Goal: Information Seeking & Learning: Learn about a topic

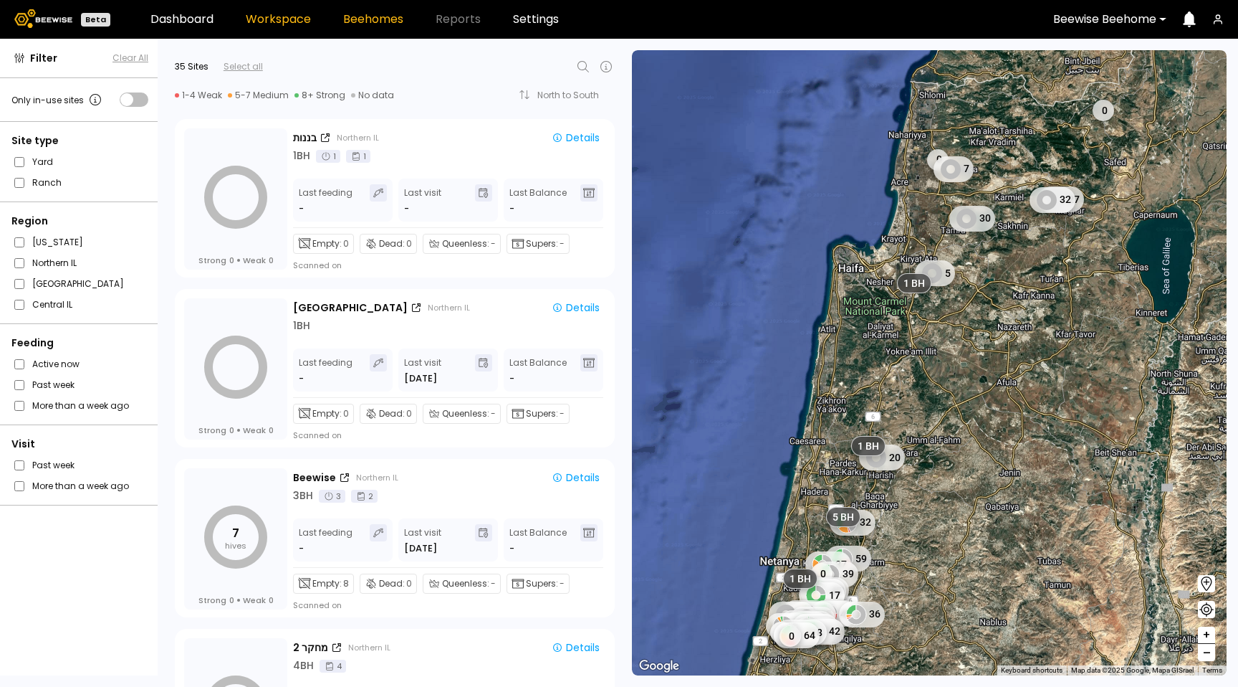
click at [373, 22] on link "Beehomes" at bounding box center [373, 19] width 60 height 11
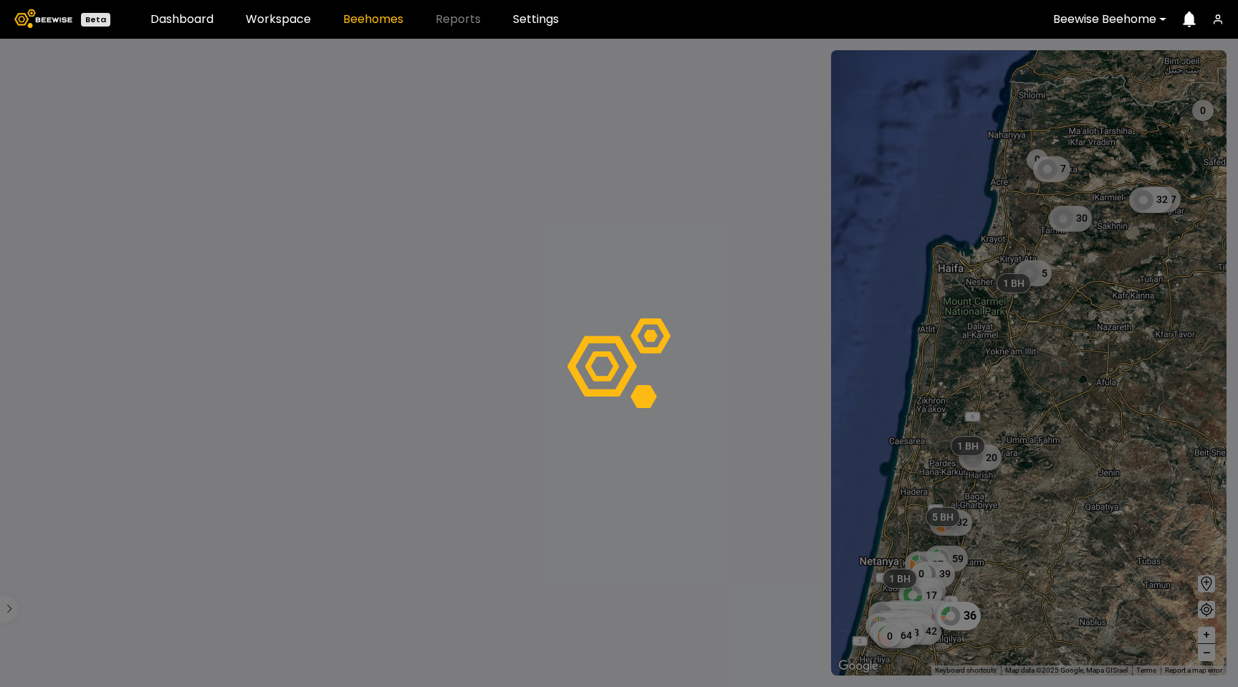
click at [970, 616] on div at bounding box center [619, 363] width 1238 height 648
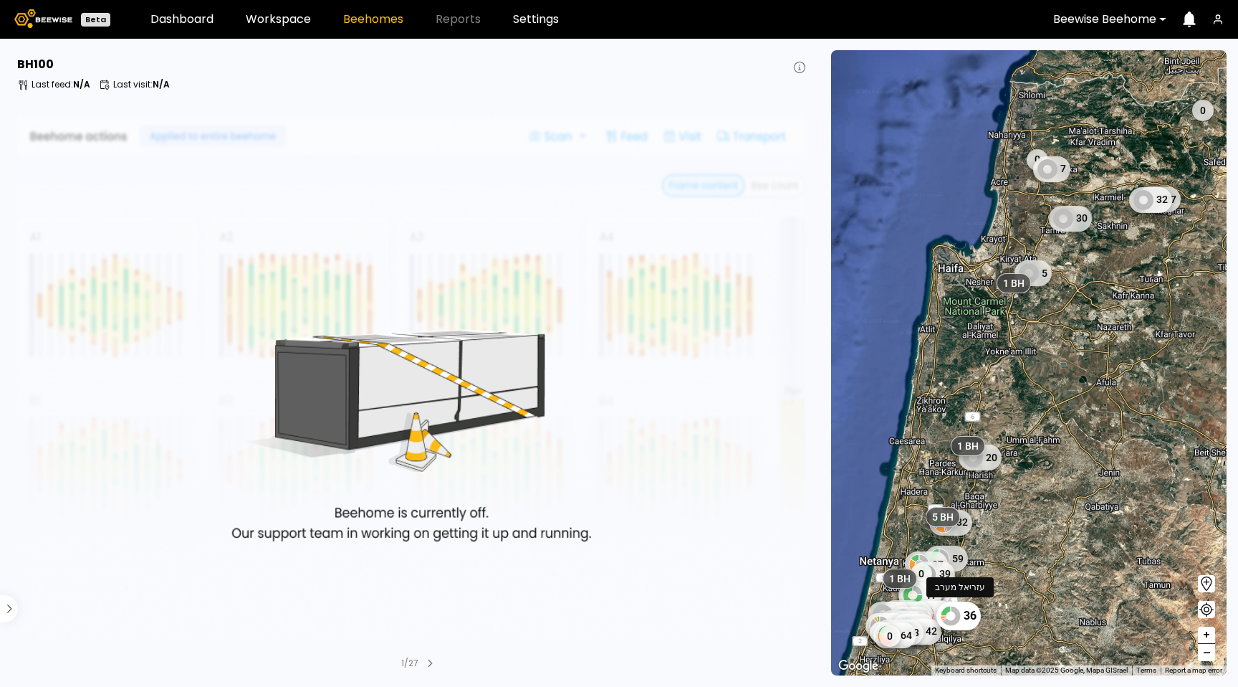
click at [979, 609] on div "36" at bounding box center [959, 615] width 44 height 29
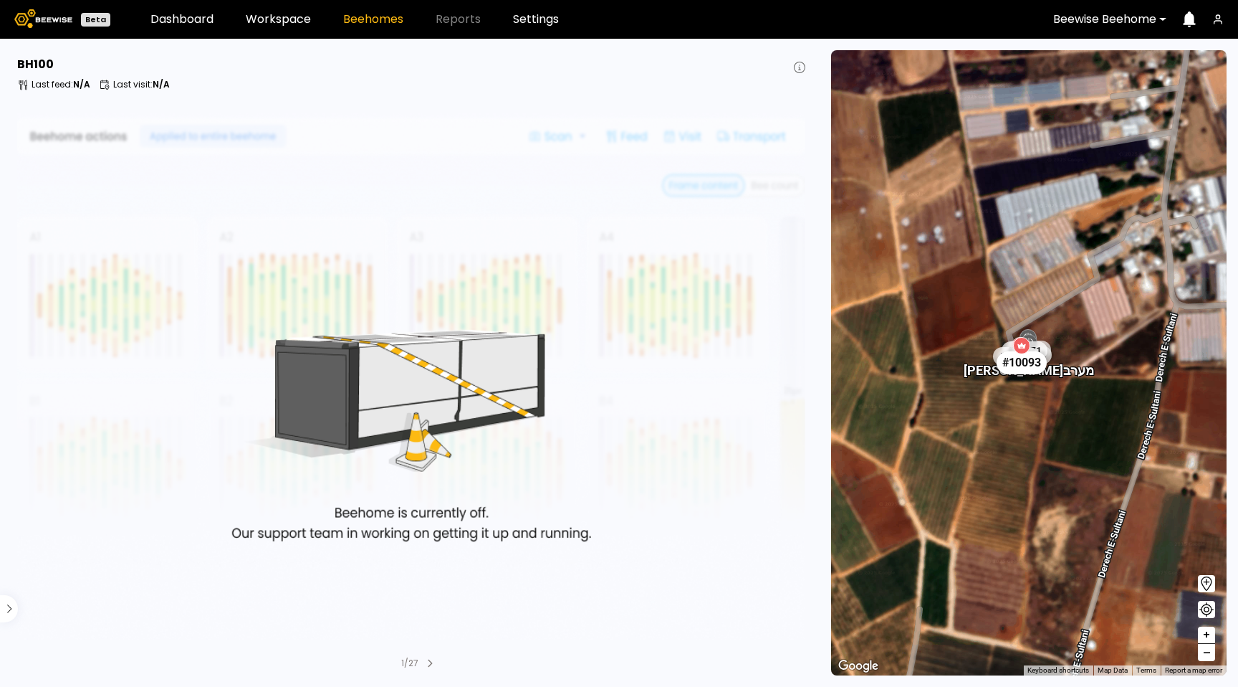
click at [1038, 365] on div "# 10093" at bounding box center [1022, 362] width 50 height 23
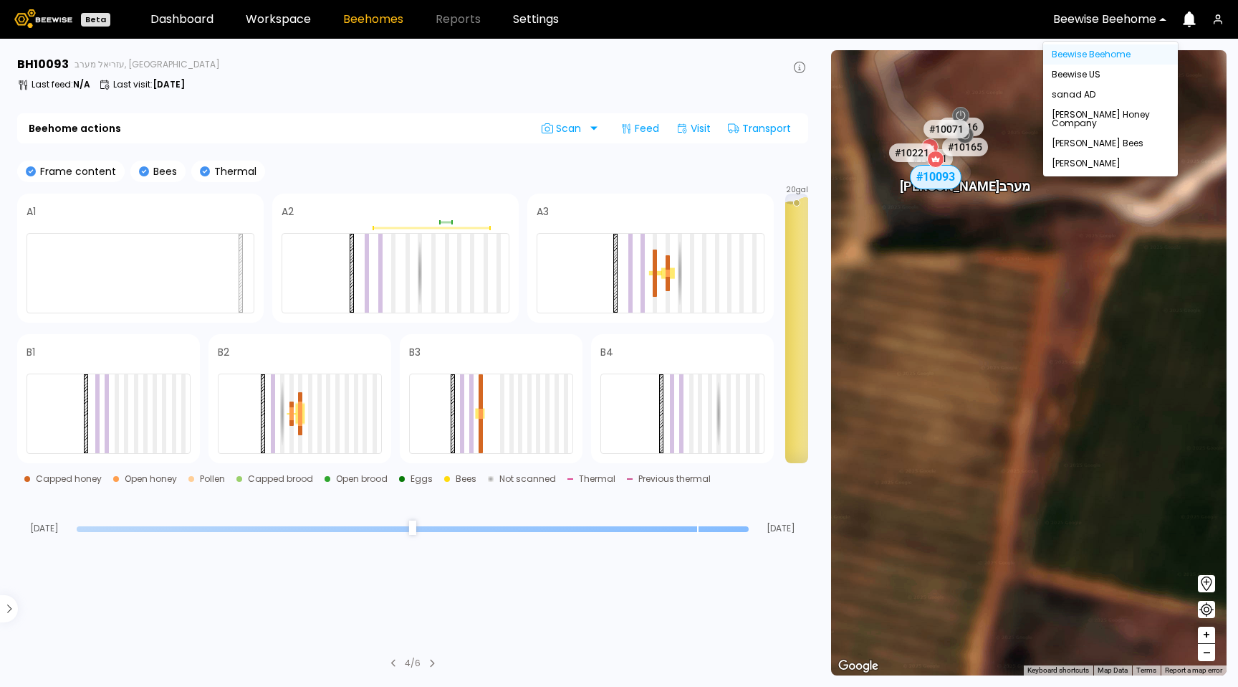
click at [1165, 25] on div "Beewise Beehome" at bounding box center [1105, 19] width 123 height 33
click at [1098, 74] on div "Beewise US" at bounding box center [1111, 74] width 118 height 9
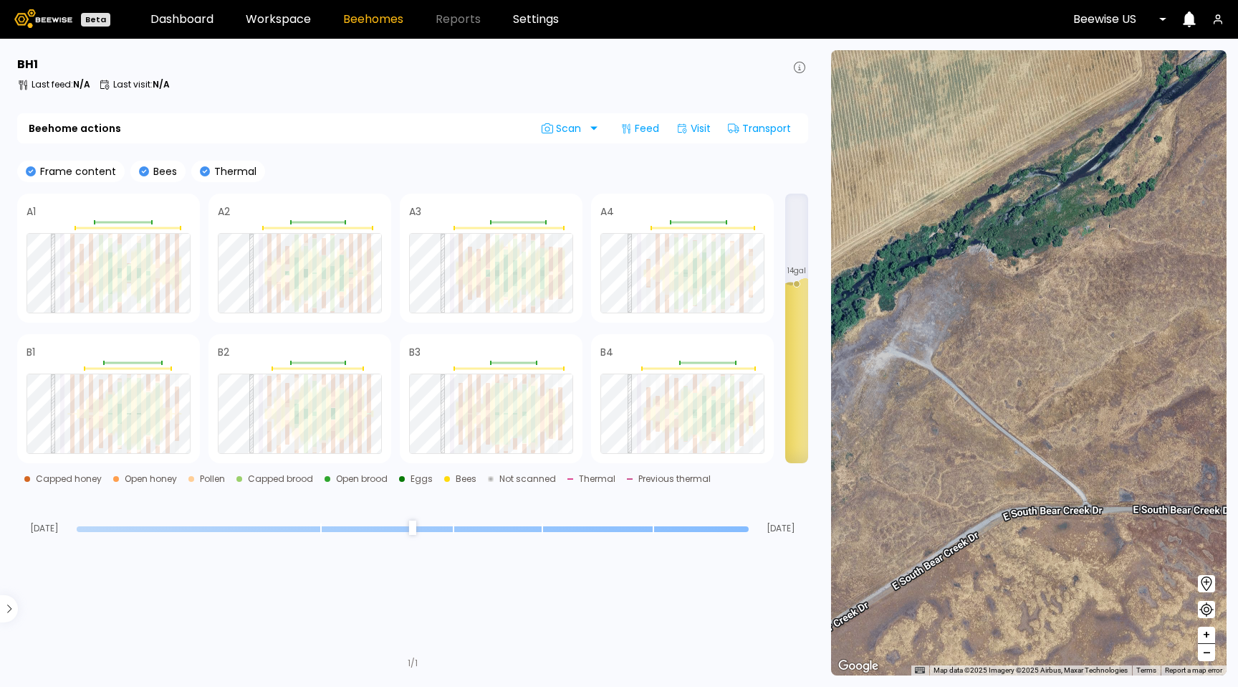
click at [285, 28] on header "Beta Dashboard Workspace Beehomes Reports Settings Beewise [GEOGRAPHIC_DATA]" at bounding box center [619, 19] width 1238 height 39
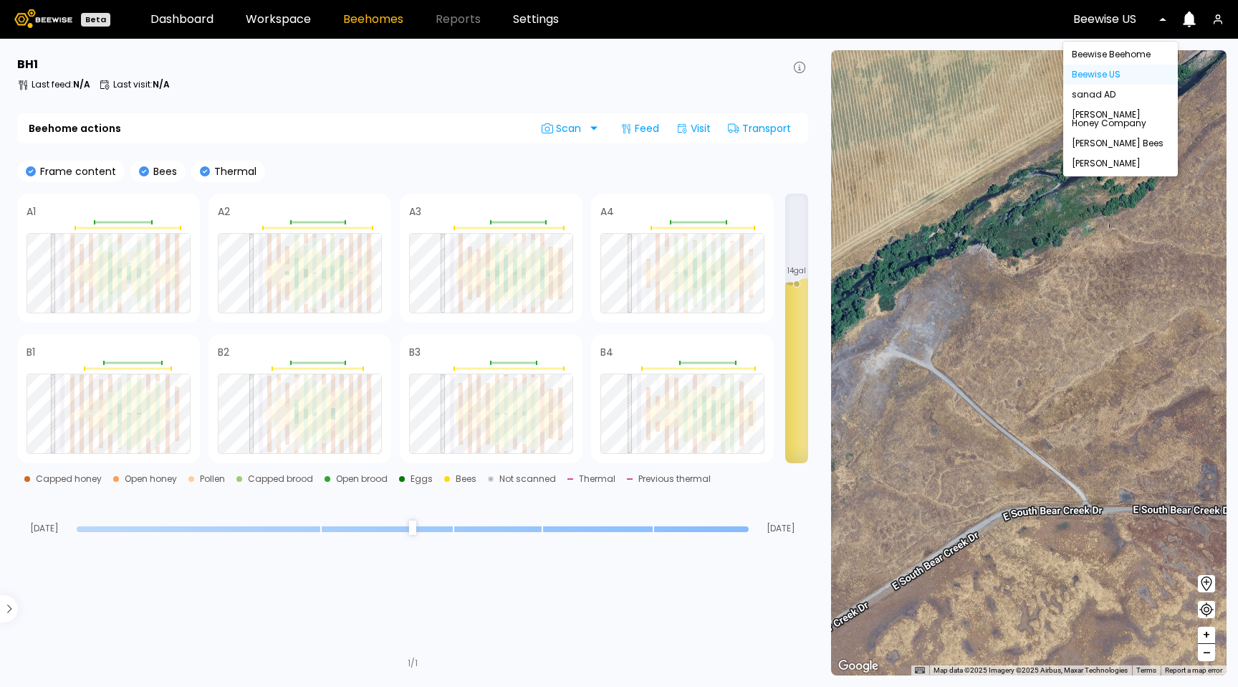
click at [1173, 19] on div at bounding box center [1173, 19] width 0 height 0
click at [1121, 171] on div "[PERSON_NAME]" at bounding box center [1121, 163] width 115 height 20
click at [1095, 166] on div "[PERSON_NAME]" at bounding box center [1120, 163] width 97 height 9
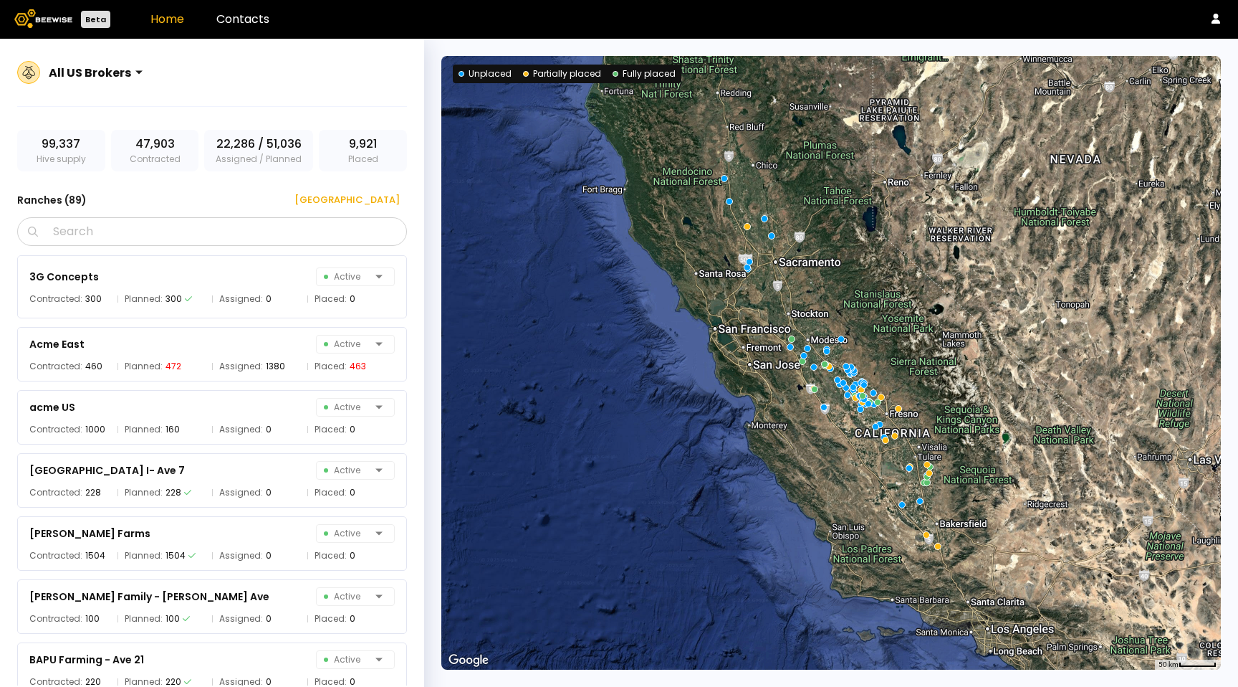
drag, startPoint x: 232, startPoint y: 42, endPoint x: 232, endPoint y: 27, distance: 15.1
click at [232, 41] on div "All US Brokers 99,337 Hive supply 47,903 Contracted 22,286 / 51,036 Assigned / …" at bounding box center [212, 380] width 424 height 682
click at [232, 27] on header "Beta Home Contacts" at bounding box center [619, 19] width 1238 height 39
click at [232, 19] on link "Contacts" at bounding box center [242, 19] width 53 height 16
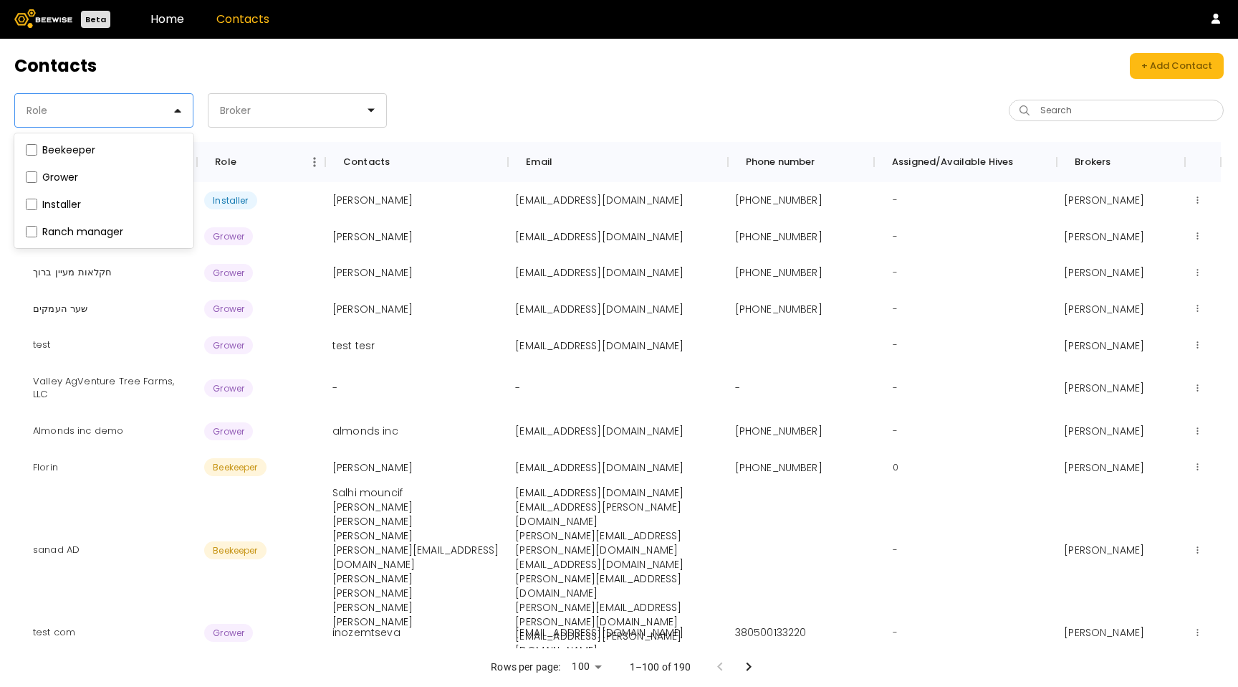
click at [127, 116] on div "Role" at bounding box center [98, 110] width 166 height 33
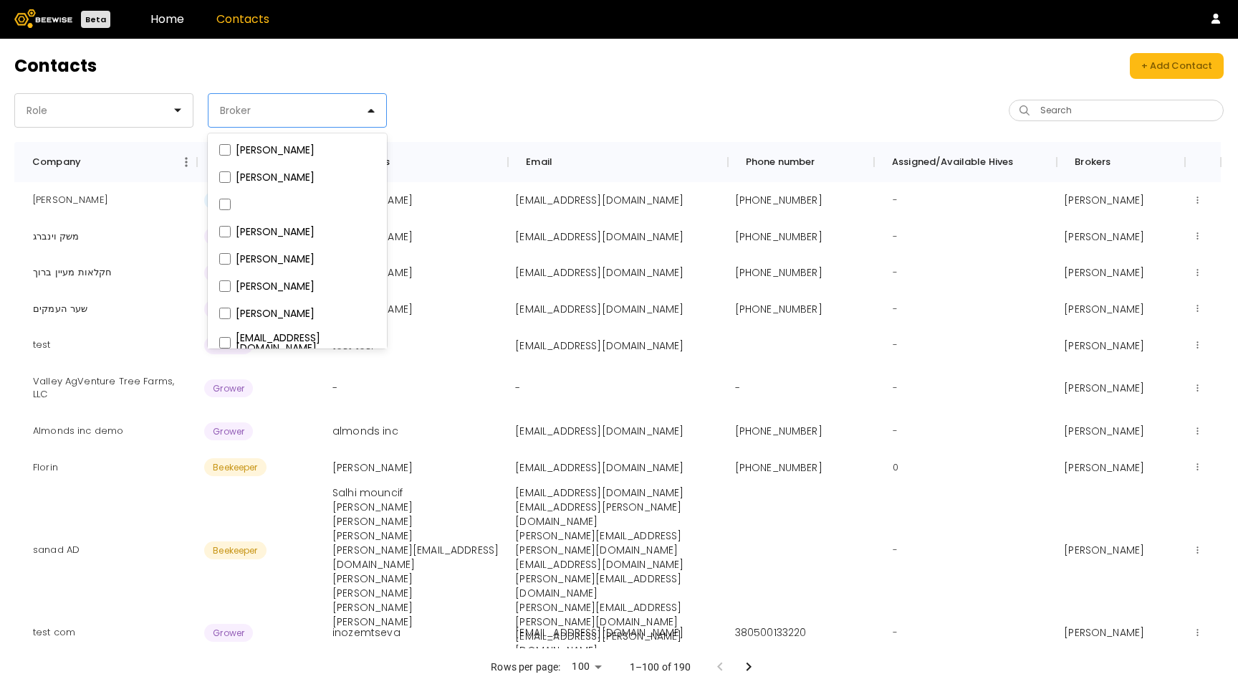
click at [306, 119] on div "Broker" at bounding box center [292, 110] width 166 height 33
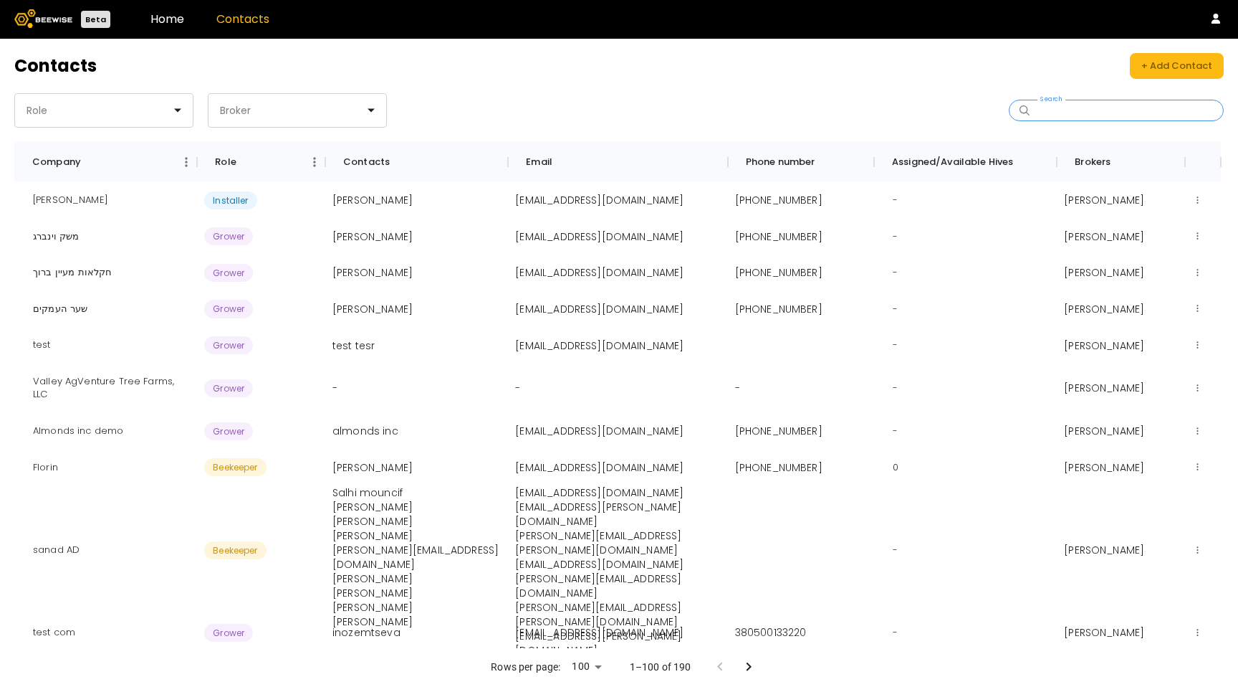
click at [1097, 112] on input "Search" at bounding box center [1122, 110] width 178 height 20
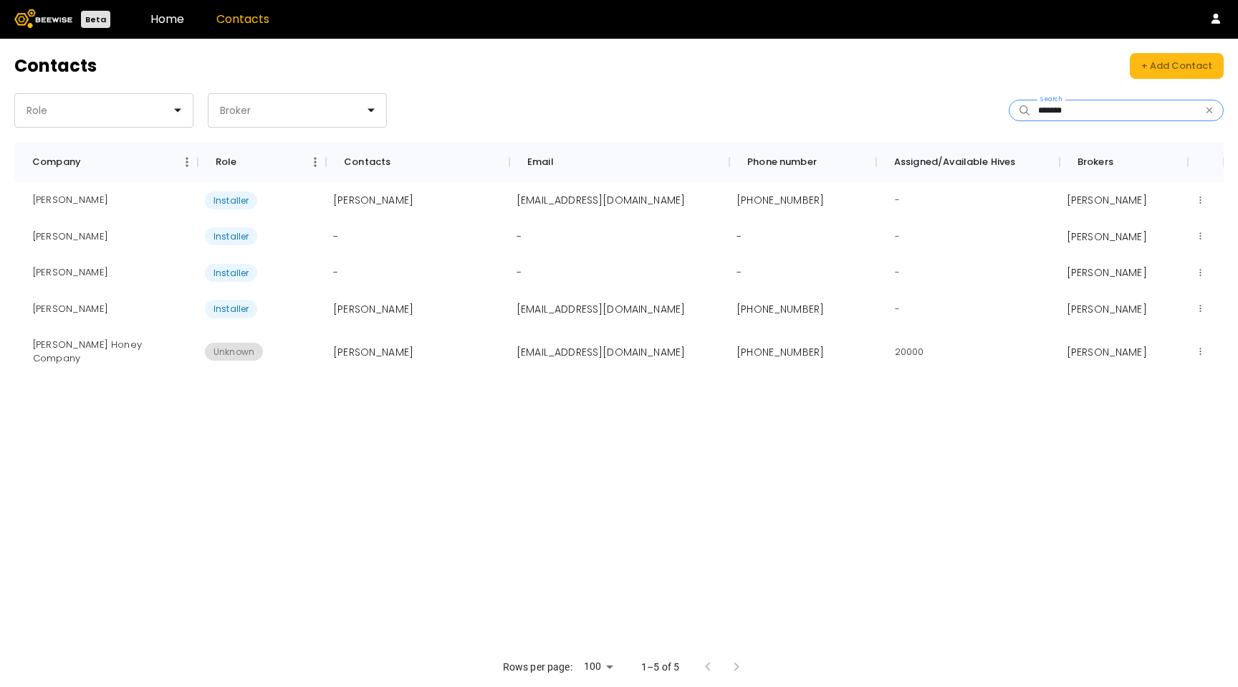
type input "*******"
click at [143, 114] on div at bounding box center [98, 110] width 146 height 13
click at [924, 417] on div "Zac Browning Installer Zac Browning z_browning@msn.com +17013200723 - Ryan Cosy…" at bounding box center [619, 415] width 1210 height 466
click at [168, 19] on link "Home" at bounding box center [168, 19] width 34 height 16
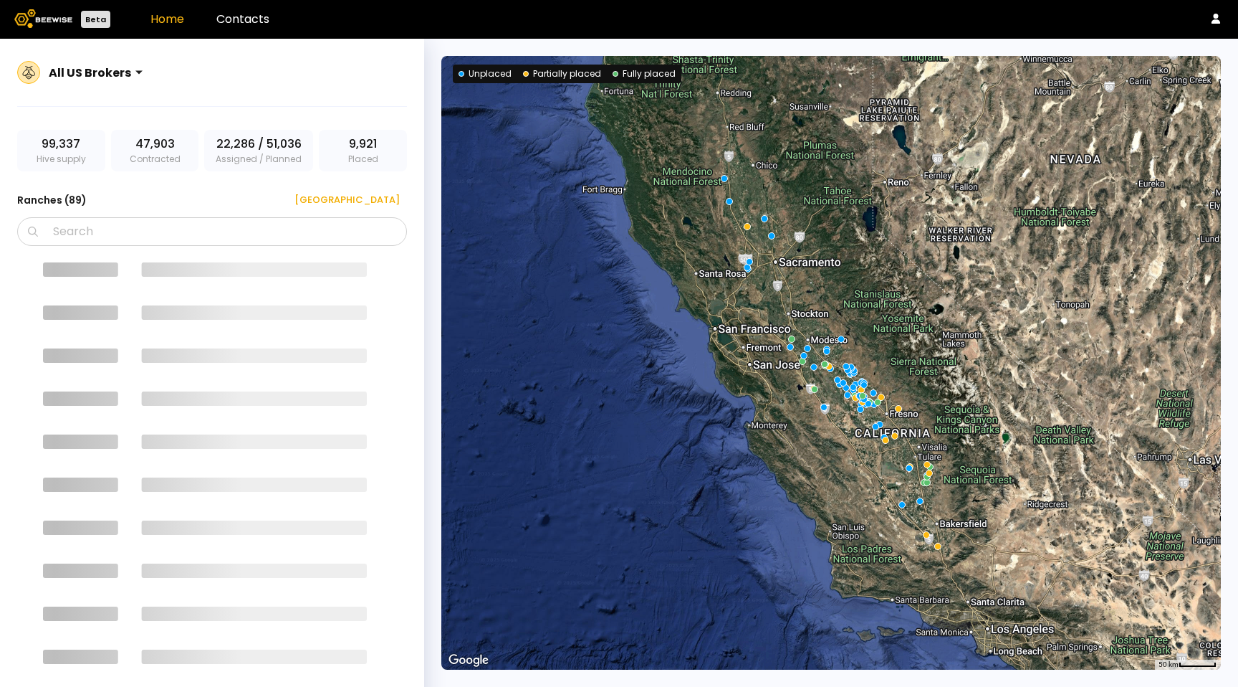
click at [310, 288] on icon "Loading..." at bounding box center [205, 479] width 376 height 449
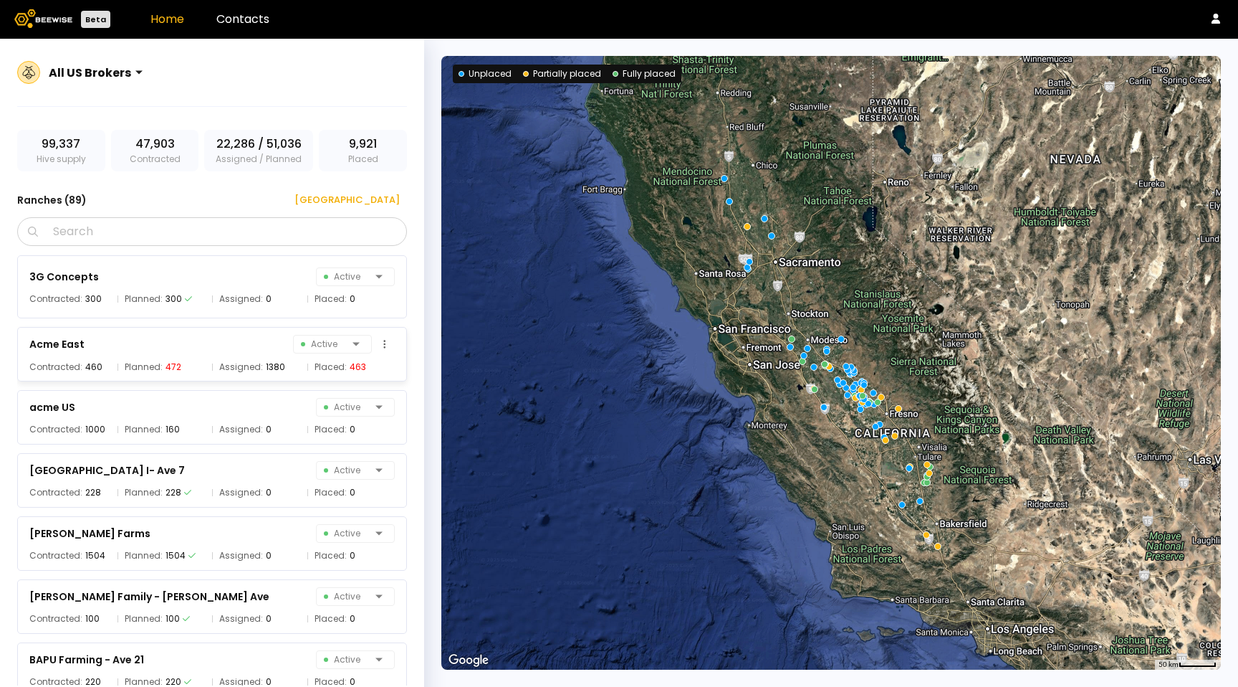
click at [307, 330] on div "Acme East Active Contracted: 460 Planned: 472 Assigned: 1380 Placed: 463" at bounding box center [212, 354] width 390 height 54
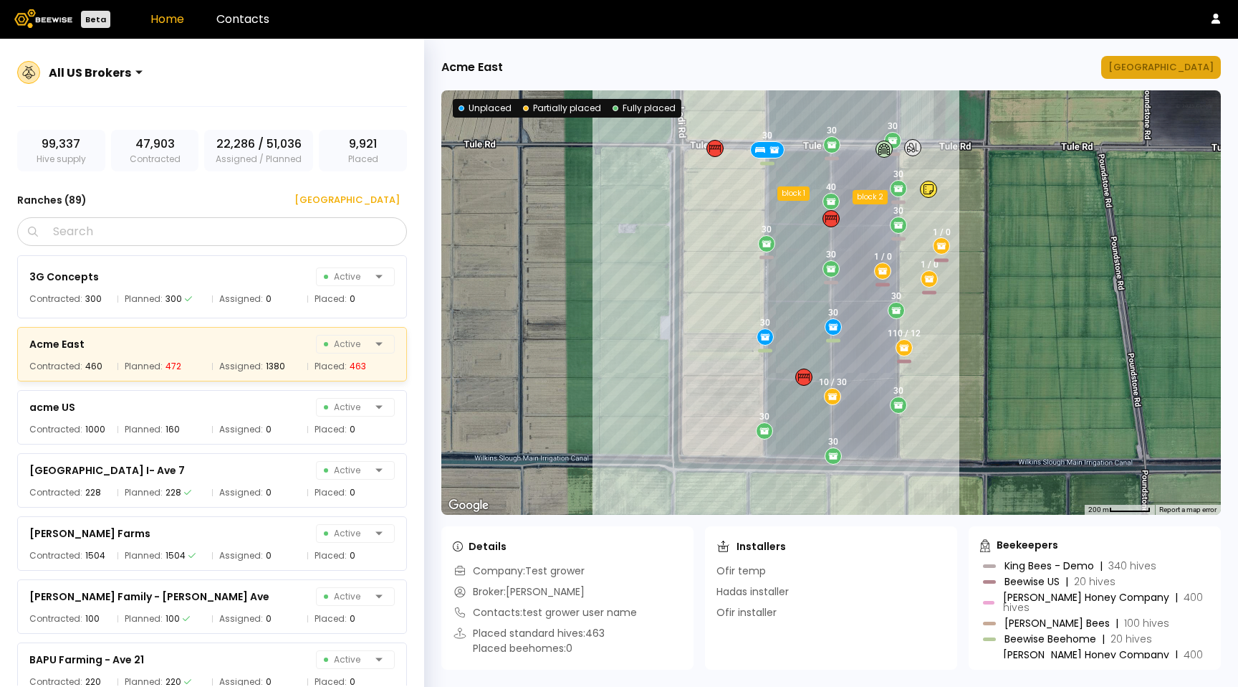
click at [1160, 74] on div "Manage Ranch" at bounding box center [1161, 67] width 105 height 14
click at [350, 197] on div "New Ranch" at bounding box center [342, 200] width 115 height 14
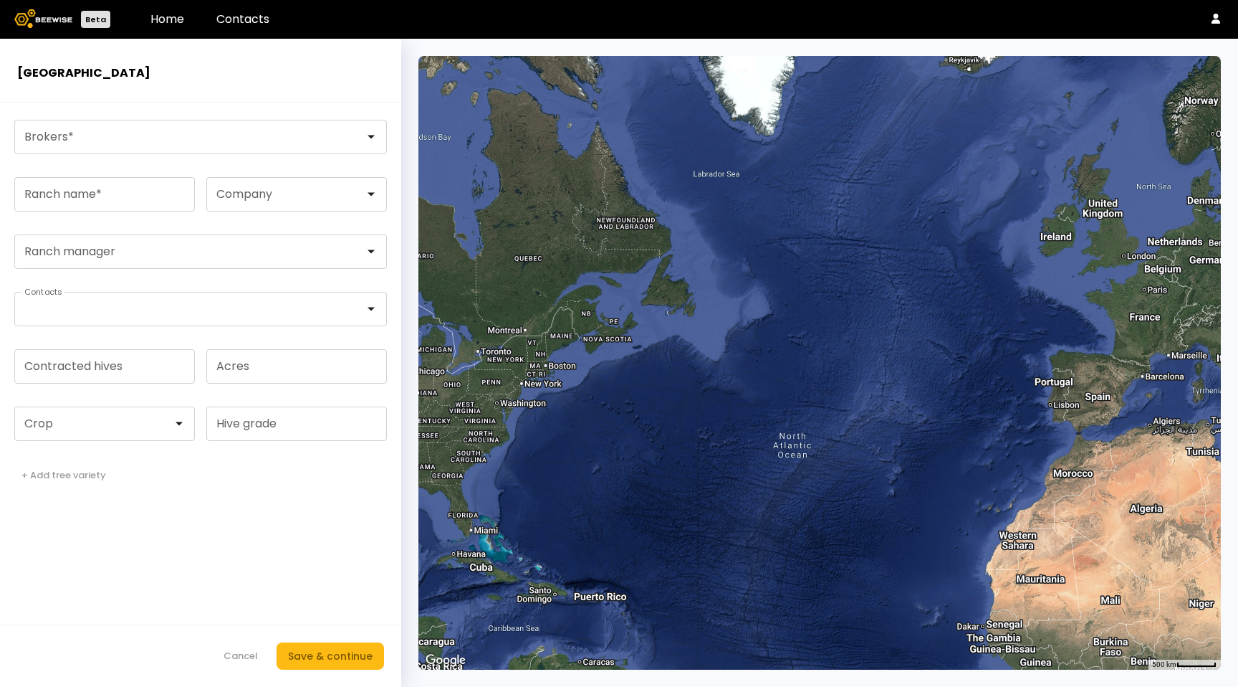
click at [247, 642] on div "Cancel Save & continue" at bounding box center [300, 655] width 168 height 27
click at [244, 646] on button "Cancel" at bounding box center [240, 655] width 49 height 23
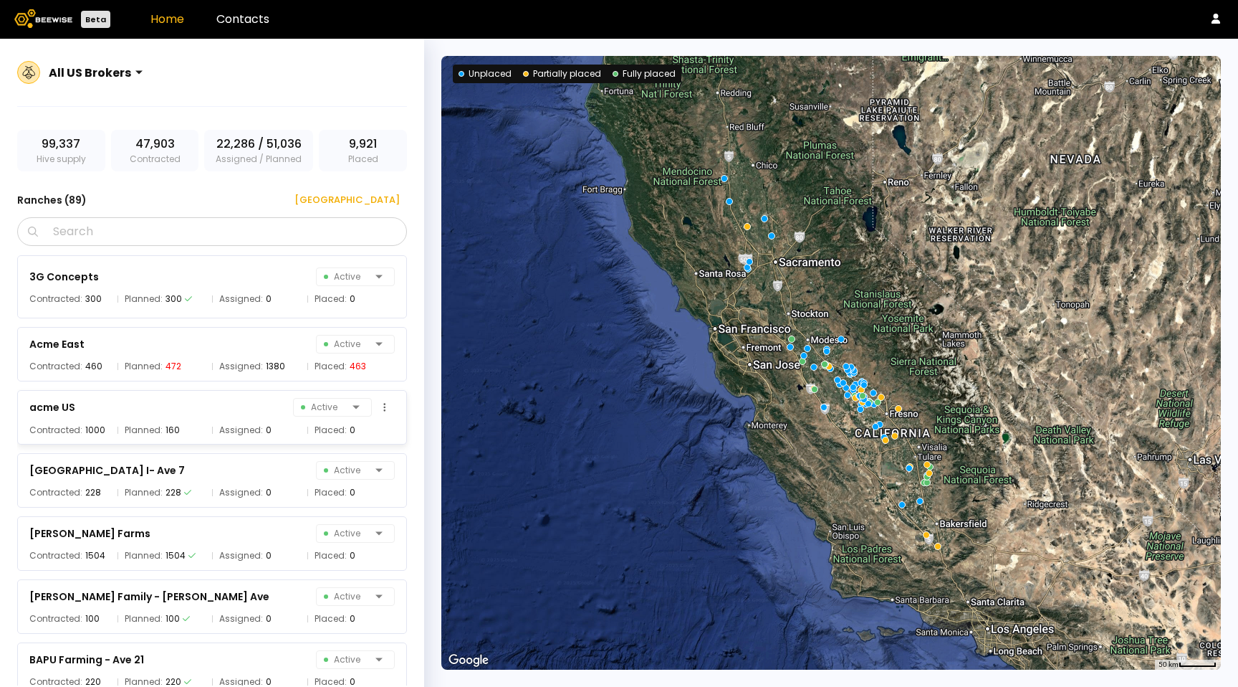
click at [239, 433] on span "Assigned:" at bounding box center [241, 430] width 44 height 14
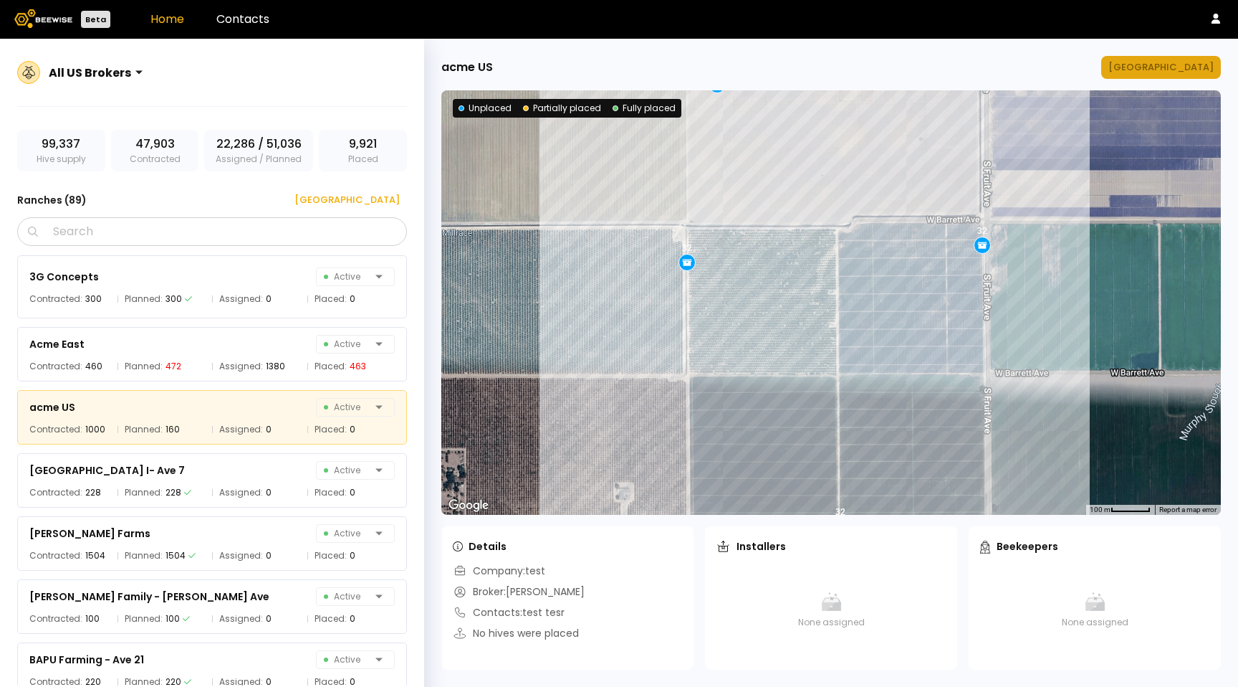
click at [1191, 72] on div "Manage Ranch" at bounding box center [1161, 67] width 105 height 14
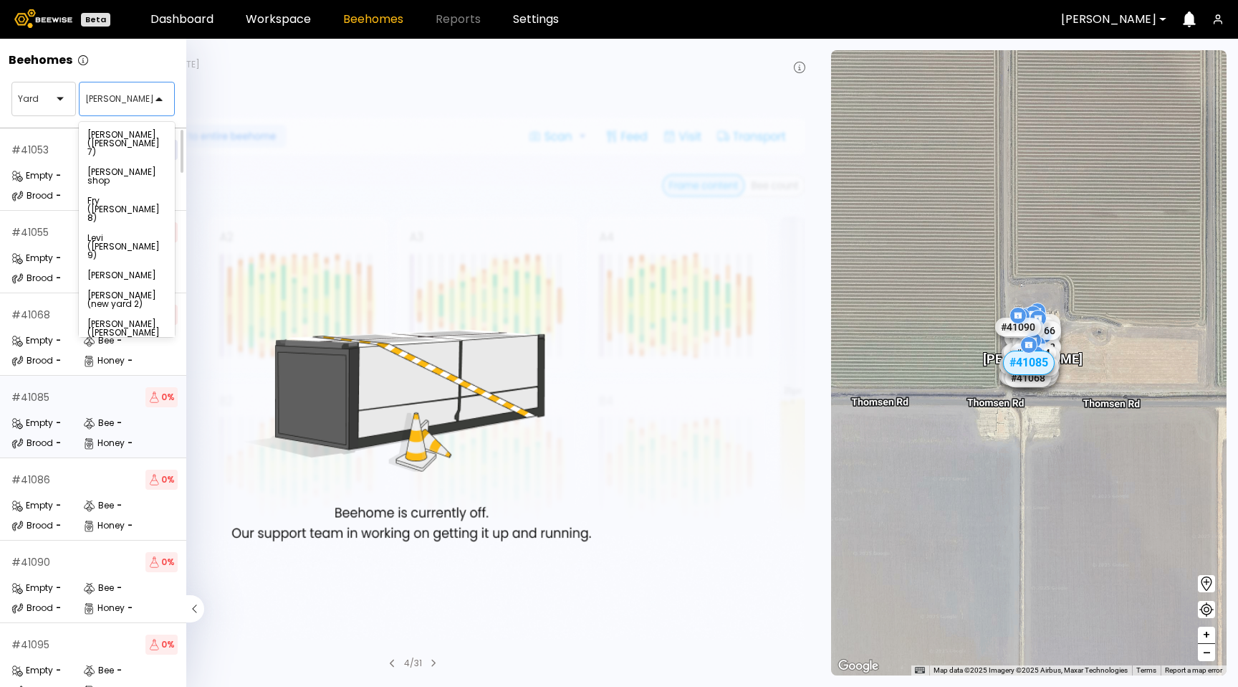
click at [138, 110] on div "Thomsen" at bounding box center [121, 98] width 83 height 33
click at [131, 291] on div "Sievers (new yard 2)" at bounding box center [126, 299] width 79 height 17
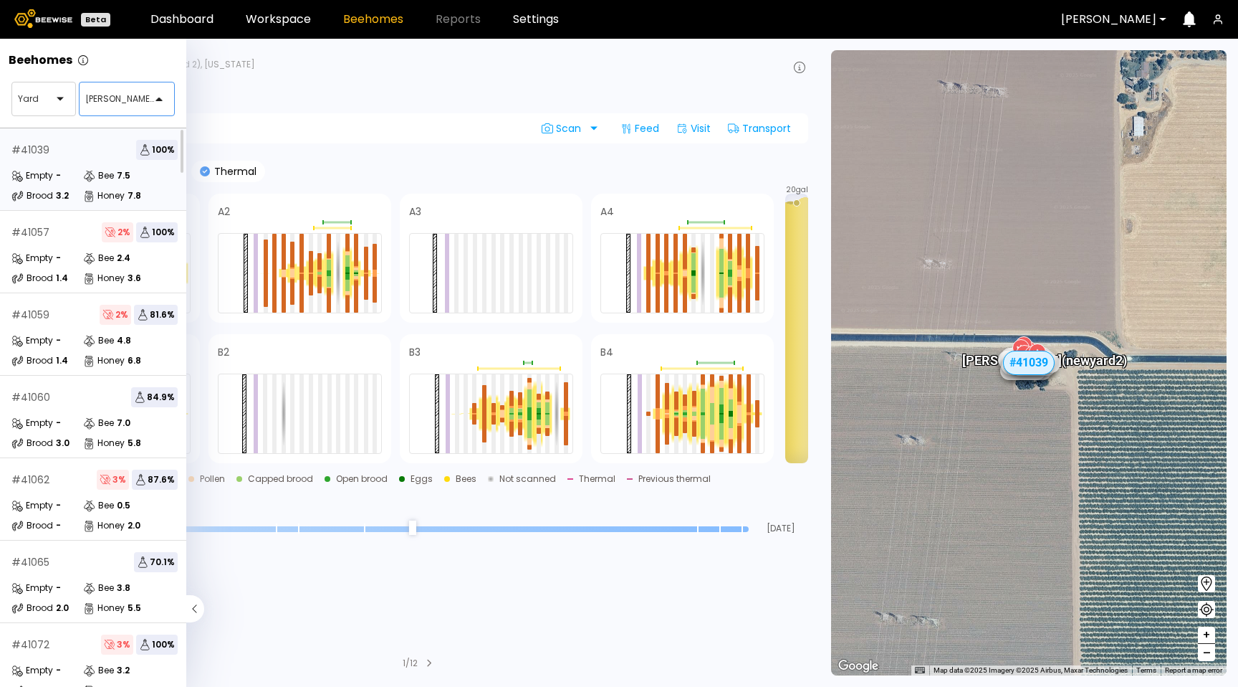
click at [338, 101] on section "BH 41039 Sievers (new yard 2), California Last feed : N/A Last visit : Aug 05 B…" at bounding box center [414, 363] width 811 height 648
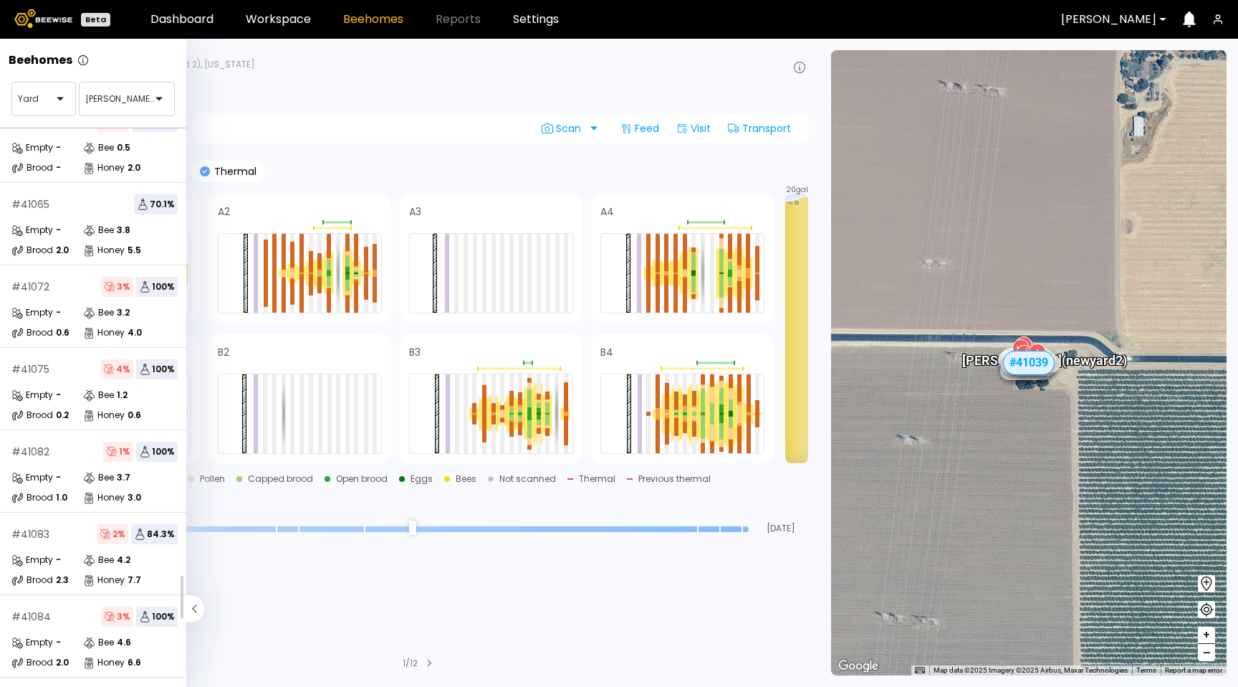
scroll to position [436, 0]
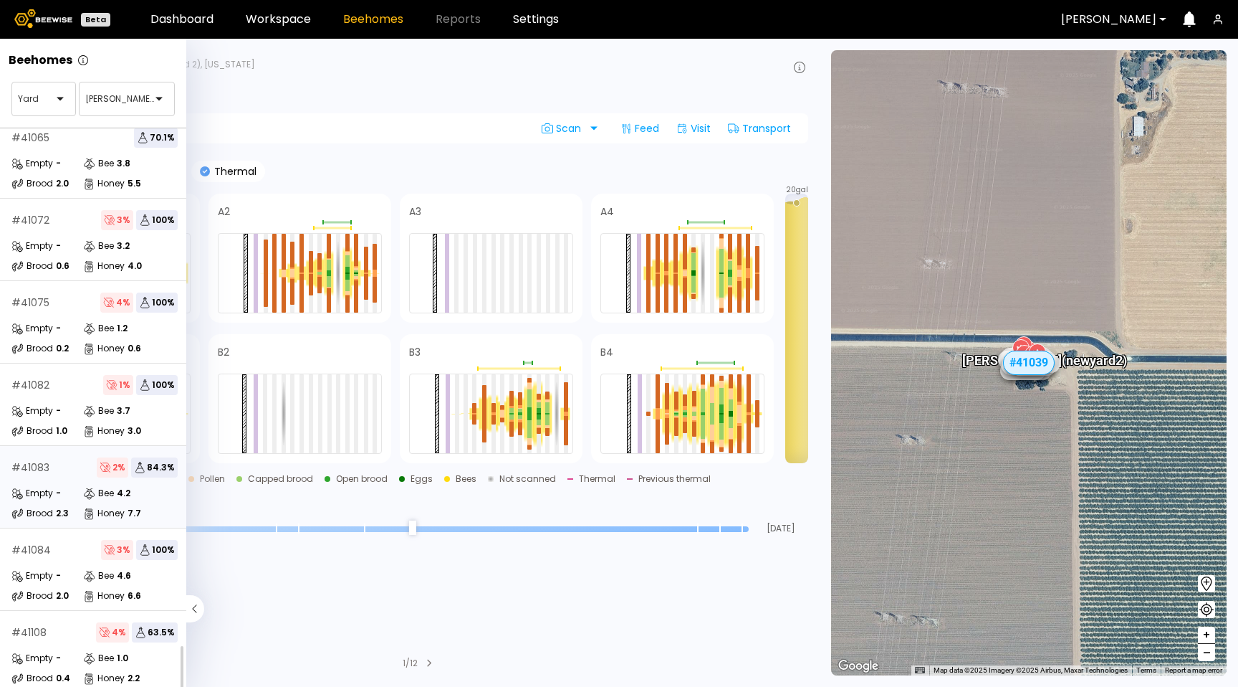
click at [151, 491] on div "Empty - Bee 4.2 Brood 2.3 Honey 7.7" at bounding box center [94, 503] width 166 height 34
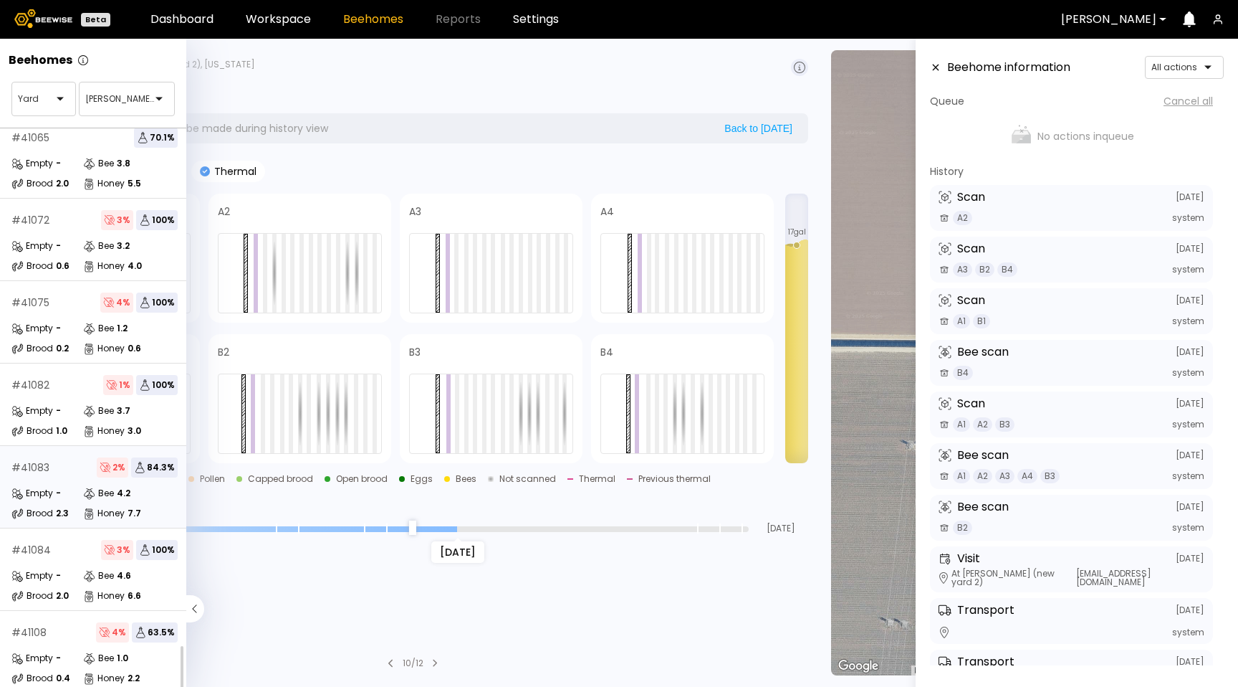
click at [464, 527] on input "range" at bounding box center [413, 529] width 672 height 6
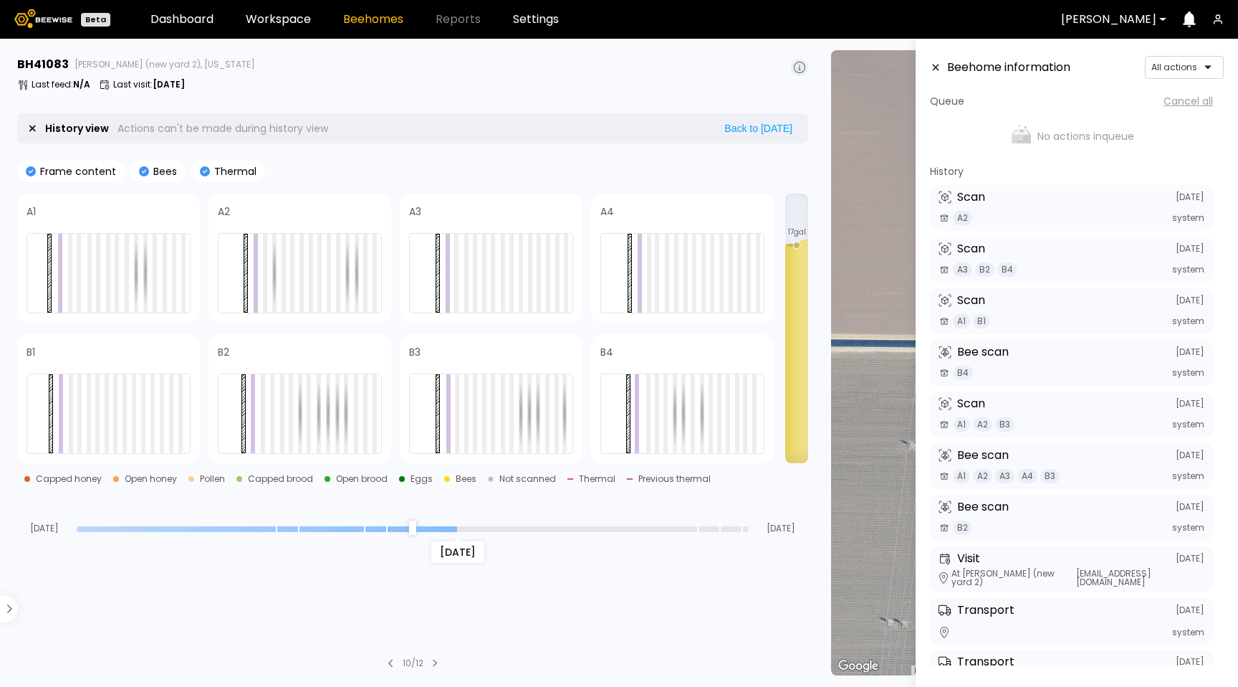
scroll to position [397, 0]
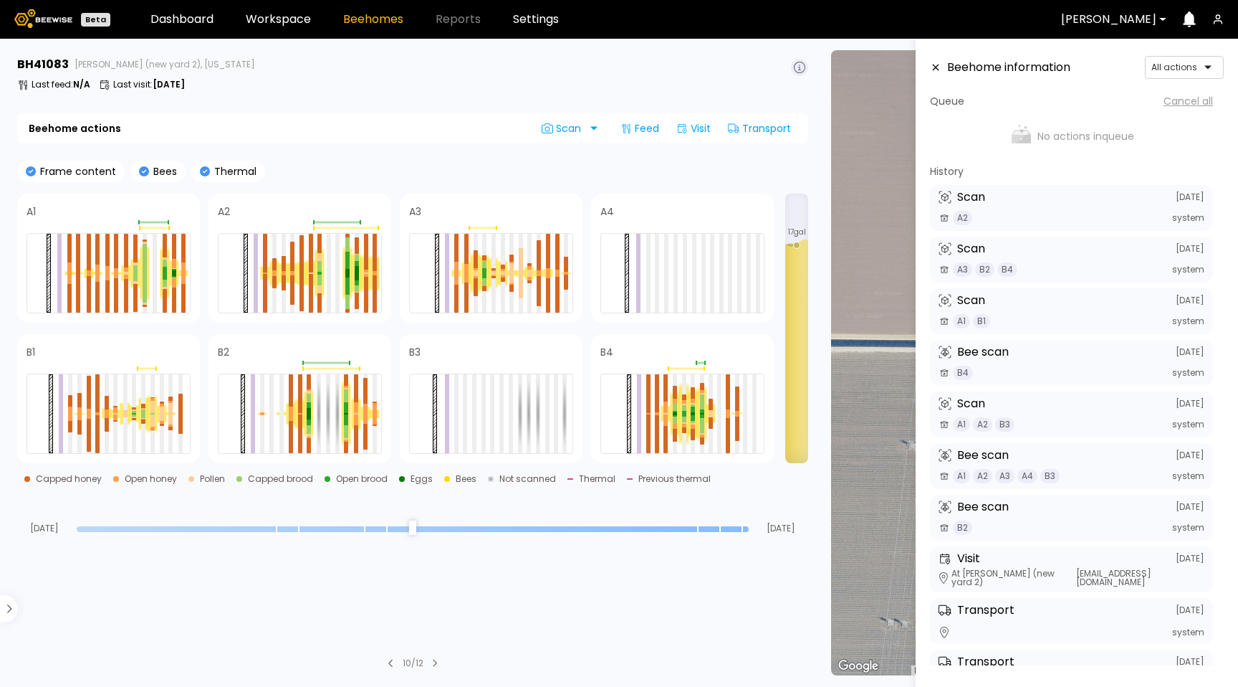
drag, startPoint x: 733, startPoint y: 526, endPoint x: 859, endPoint y: 516, distance: 126.5
click at [859, 517] on main "BH 41083 Sievers (new yard 2), California Last feed : N/A Last visit : Aug 05 B…" at bounding box center [619, 363] width 1238 height 648
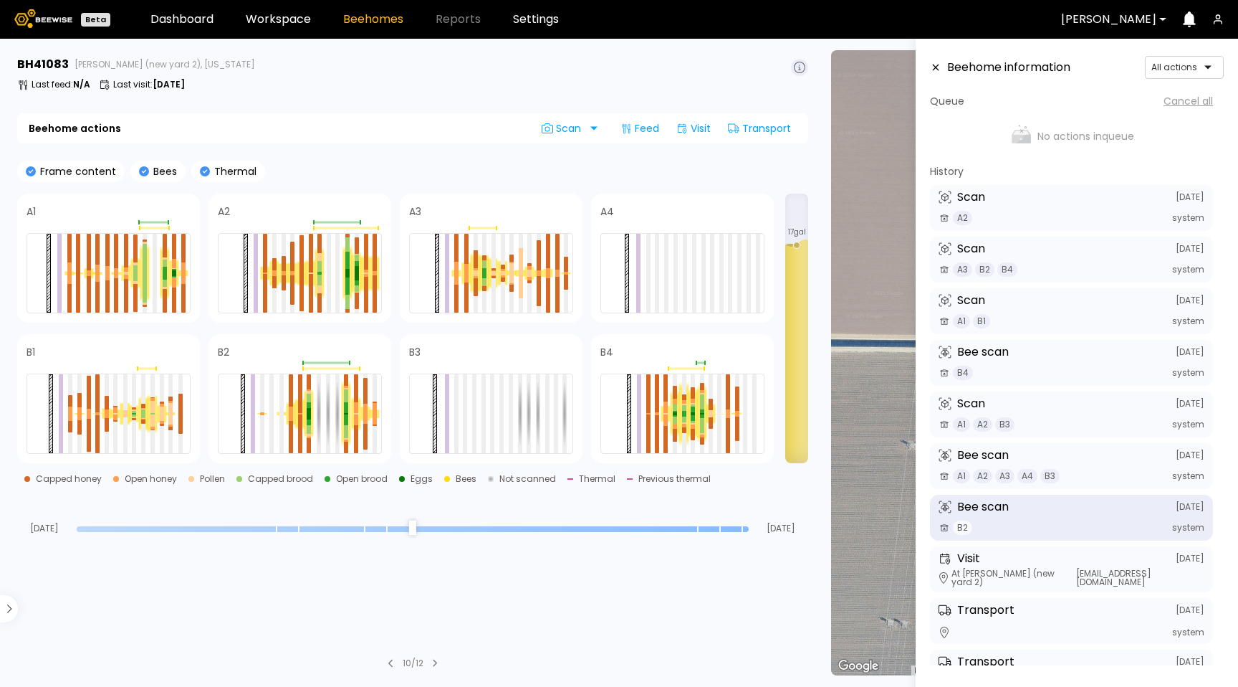
click at [1029, 501] on div "Bee scan August 28" at bounding box center [1072, 506] width 266 height 13
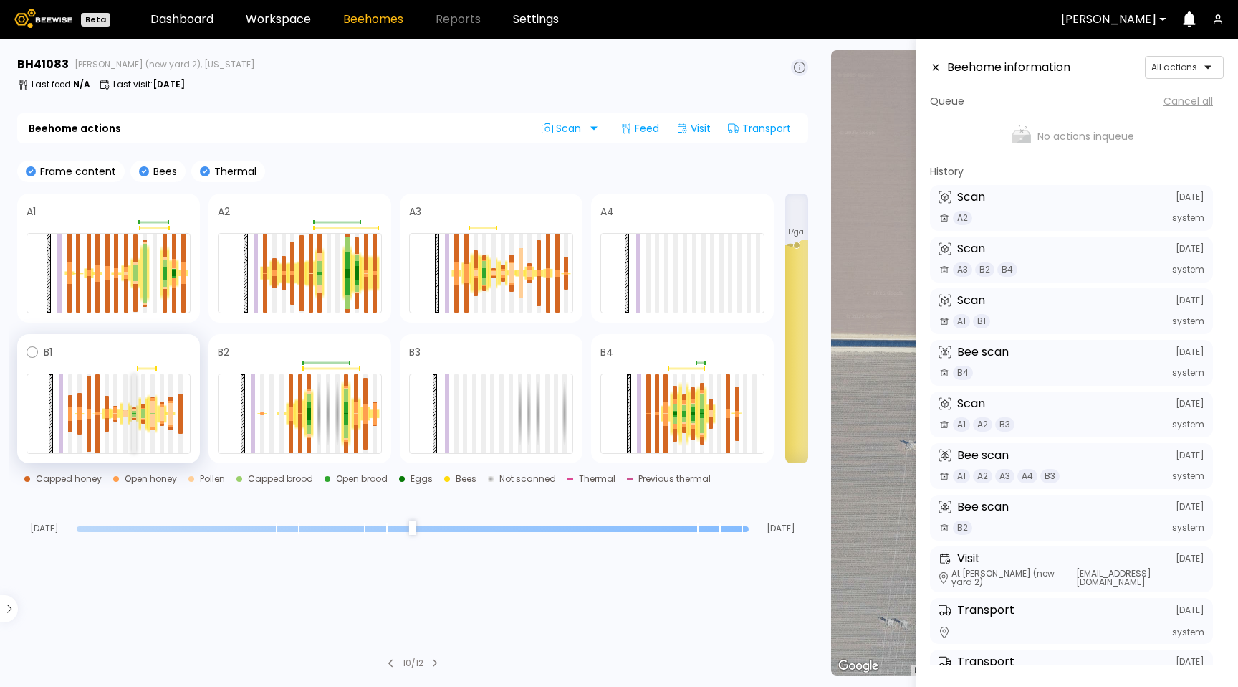
click at [134, 417] on div at bounding box center [134, 417] width 4 height 2
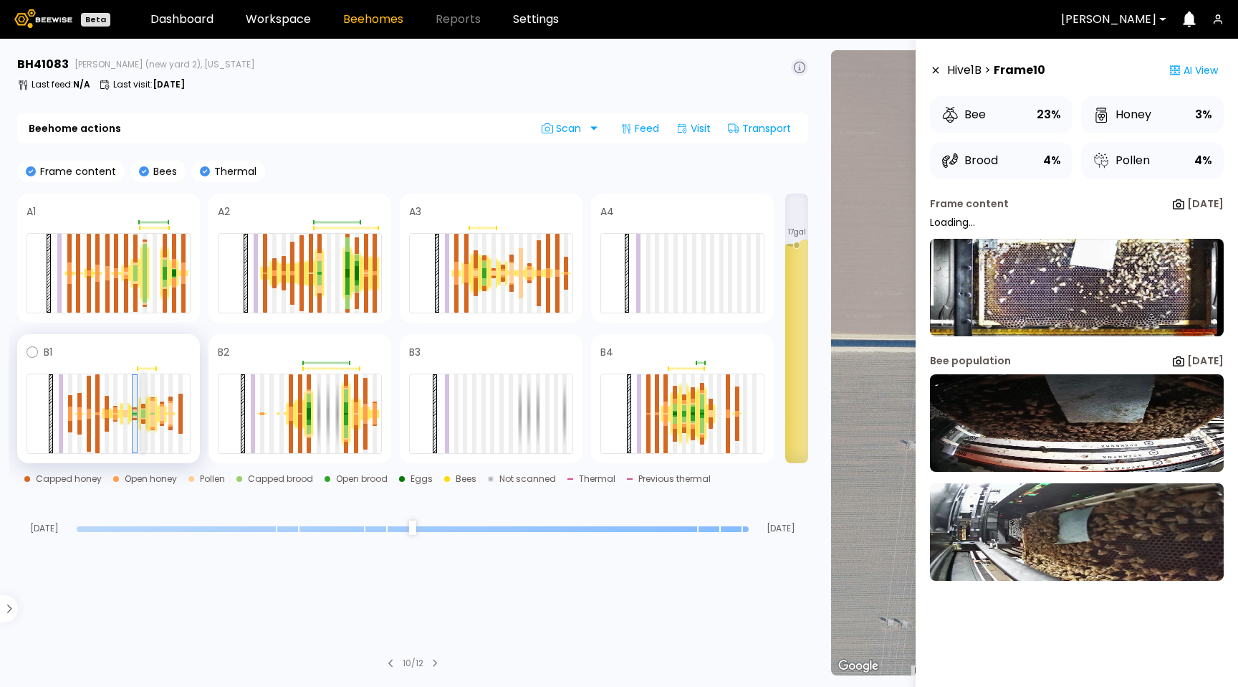
click at [144, 419] on div at bounding box center [143, 419] width 4 height 1
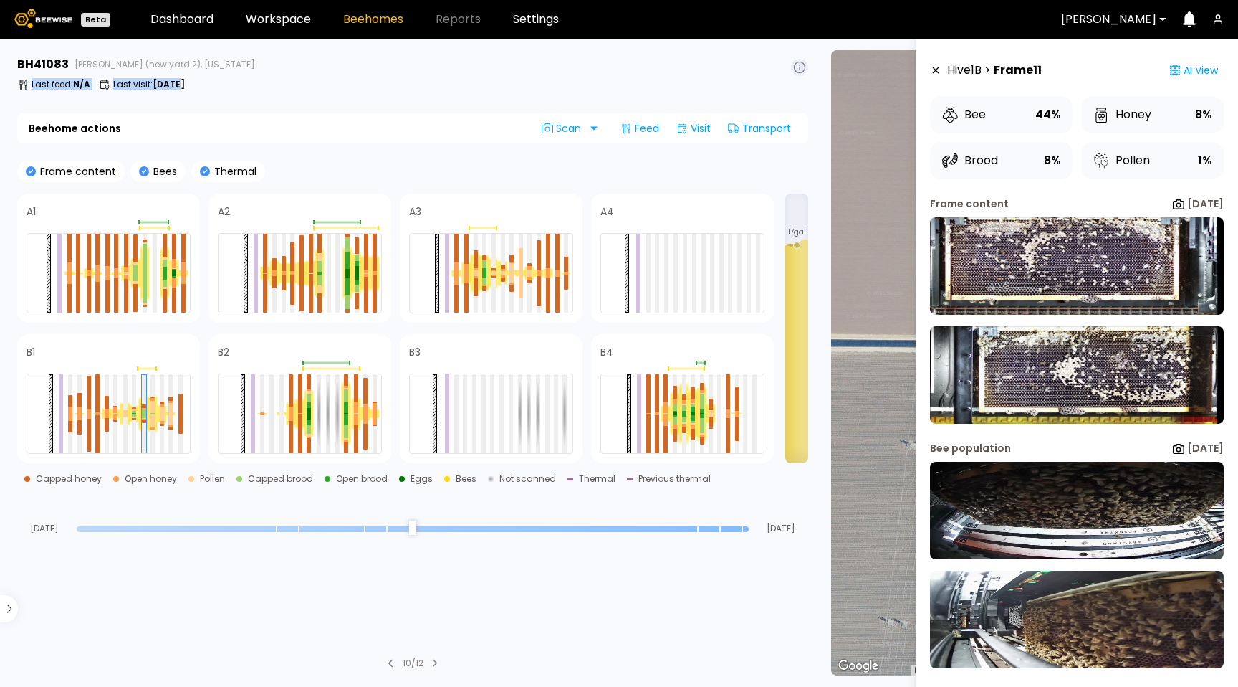
drag, startPoint x: 180, startPoint y: 85, endPoint x: 25, endPoint y: 85, distance: 154.8
click at [25, 85] on div "Last feed : N/A Last visit : Aug 05" at bounding box center [412, 84] width 791 height 11
click at [113, 92] on div "BH 41083 Sievers (new yard 2), California Last feed : N/A Last visit : Aug 05" at bounding box center [412, 76] width 791 height 40
click at [158, 84] on b "Aug 05" at bounding box center [169, 84] width 32 height 12
drag, startPoint x: 188, startPoint y: 83, endPoint x: 106, endPoint y: 87, distance: 82.5
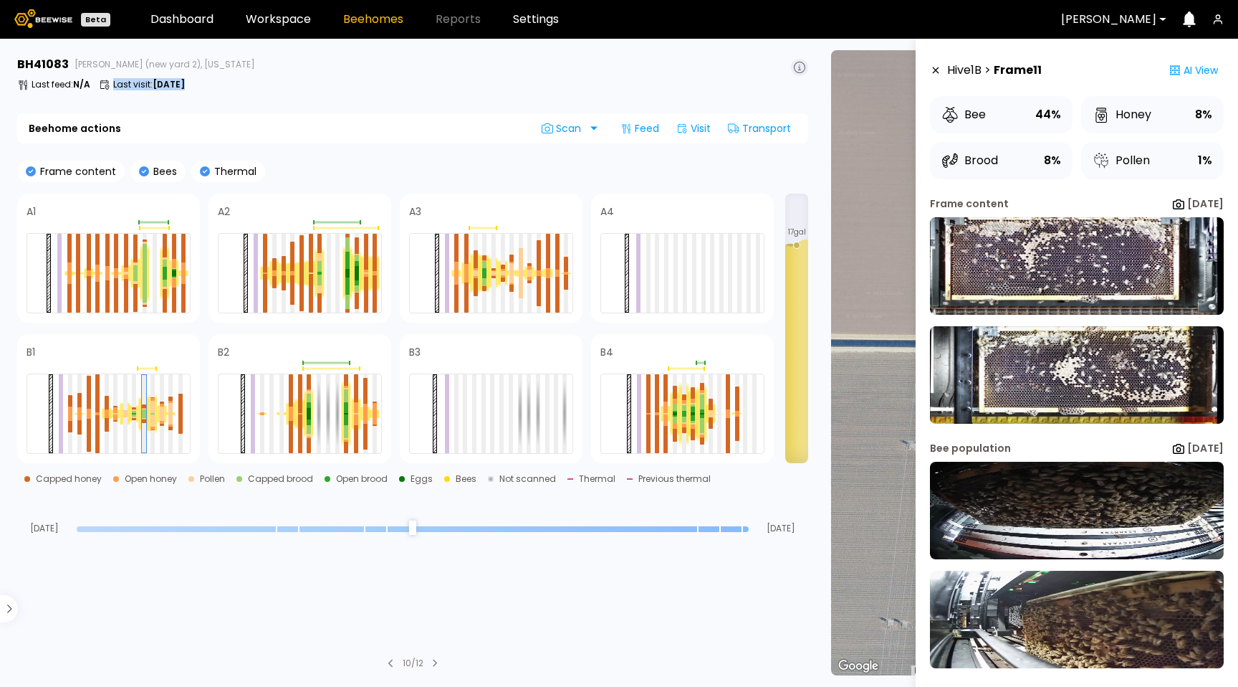
click at [106, 87] on div "Last feed : N/A Last visit : Aug 05" at bounding box center [412, 84] width 791 height 11
click at [106, 87] on icon at bounding box center [107, 87] width 4 height 5
click at [191, 88] on div "Last feed : N/A Last visit : Aug 05" at bounding box center [412, 84] width 791 height 11
click at [886, 146] on div "# 41067 # 41101 # 40069 # 40345 # 40190 # 40200 # 40736 # 41140 # 40306 # 40113…" at bounding box center [1029, 362] width 396 height 625
click at [939, 71] on icon at bounding box center [935, 70] width 11 height 10
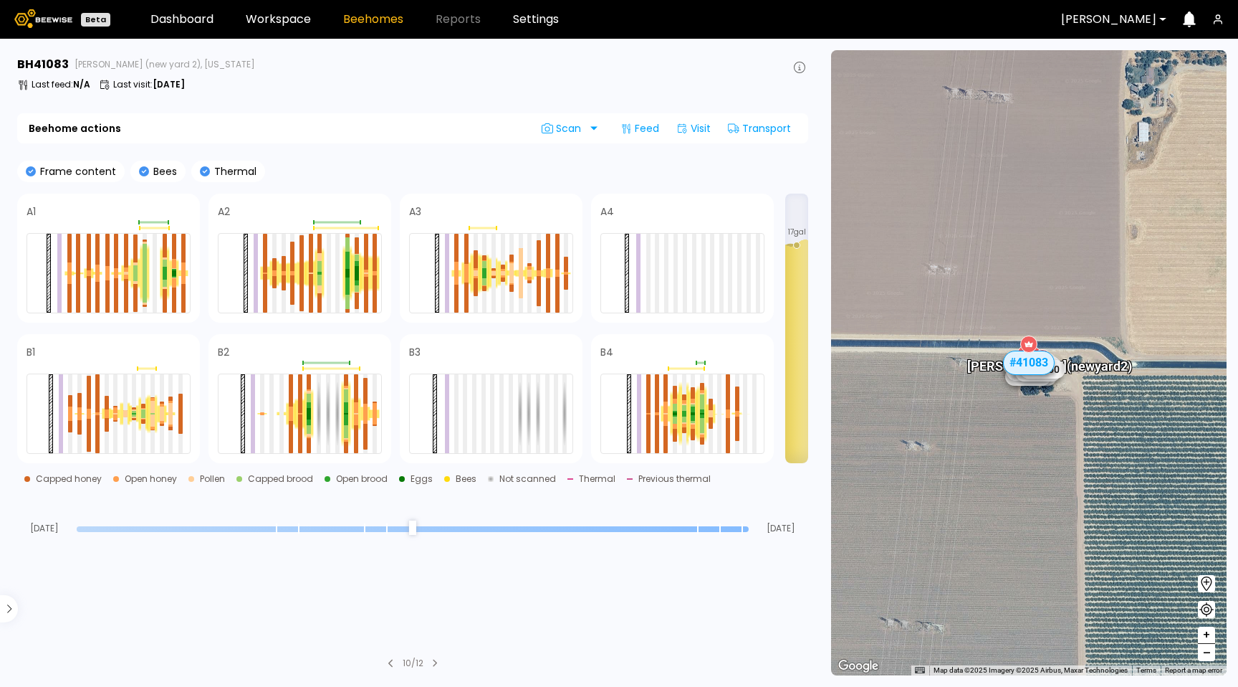
click at [204, 171] on icon at bounding box center [205, 171] width 10 height 10
drag, startPoint x: 204, startPoint y: 171, endPoint x: 259, endPoint y: 244, distance: 92.0
click at [210, 176] on icon at bounding box center [393, 359] width 367 height 367
drag, startPoint x: 459, startPoint y: 506, endPoint x: 441, endPoint y: 517, distance: 20.3
click at [449, 512] on div "Aug 19 Sep 18" at bounding box center [412, 514] width 791 height 39
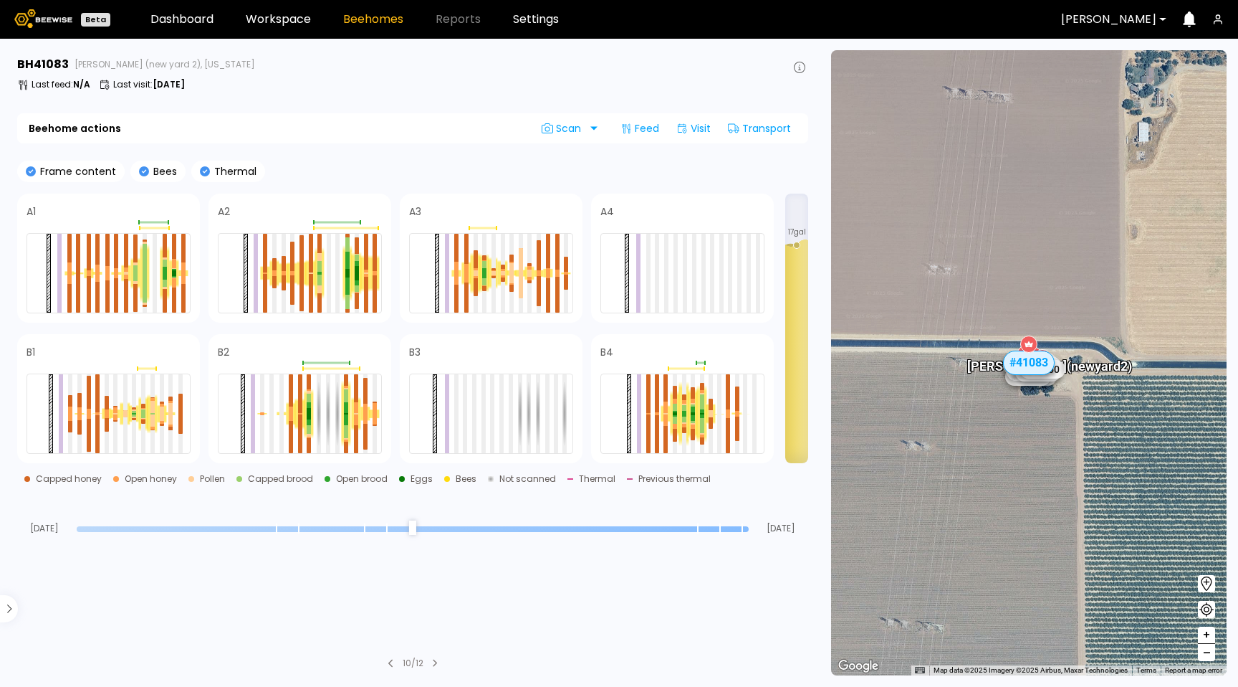
drag, startPoint x: 404, startPoint y: 543, endPoint x: 401, endPoint y: 527, distance: 16.7
click at [403, 536] on section "BH 41083 Sievers (new yard 2), California Last feed : N/A Last visit : Aug 05 B…" at bounding box center [414, 363] width 811 height 648
click at [399, 526] on input "range" at bounding box center [413, 529] width 672 height 6
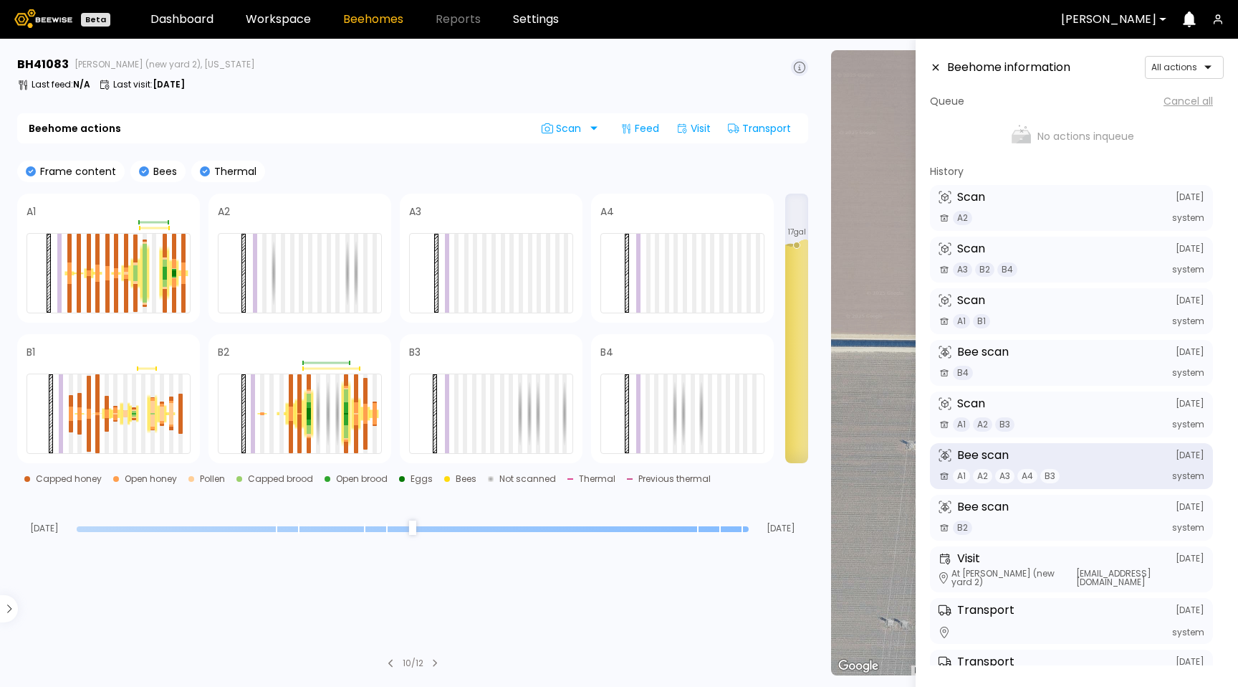
drag, startPoint x: 405, startPoint y: 525, endPoint x: 975, endPoint y: 482, distance: 572.2
type input "*"
click at [749, 526] on input "range" at bounding box center [413, 529] width 672 height 6
